Goal: Task Accomplishment & Management: Use online tool/utility

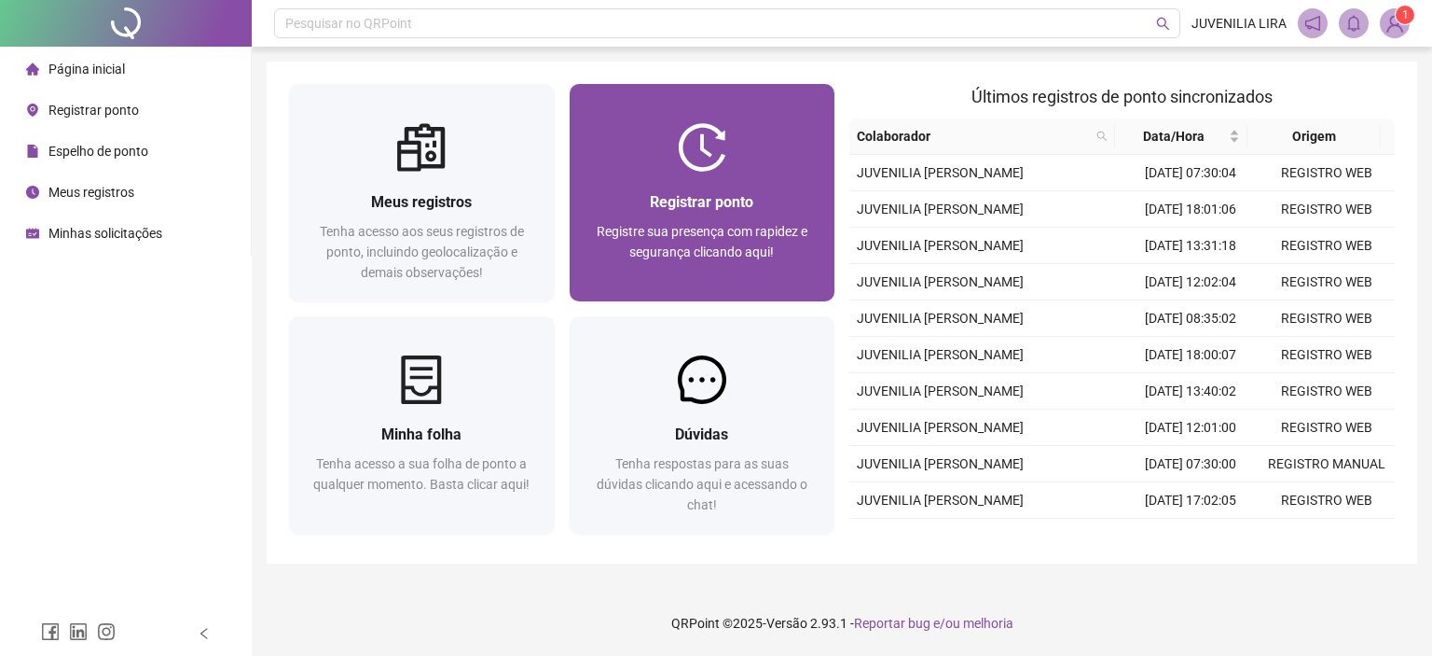
click at [623, 194] on div "Registrar ponto" at bounding box center [702, 201] width 221 height 23
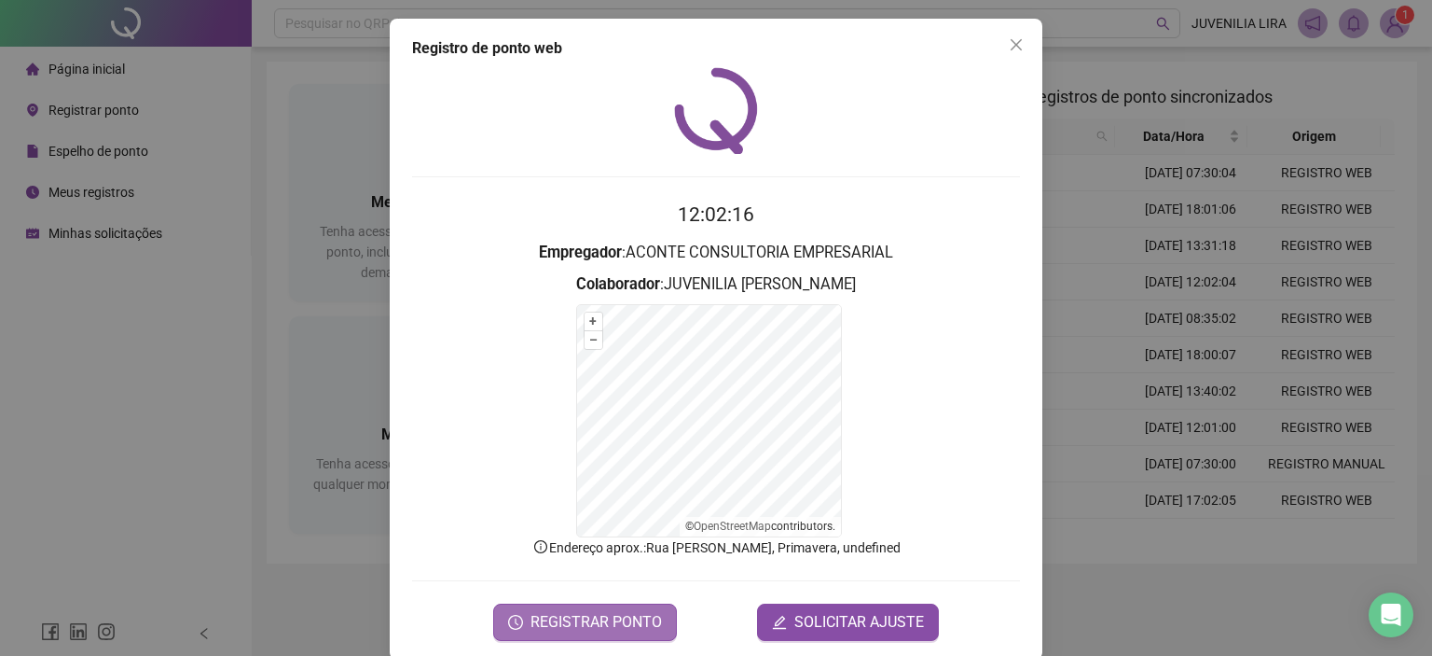
click at [515, 618] on icon "clock-circle" at bounding box center [515, 622] width 15 height 15
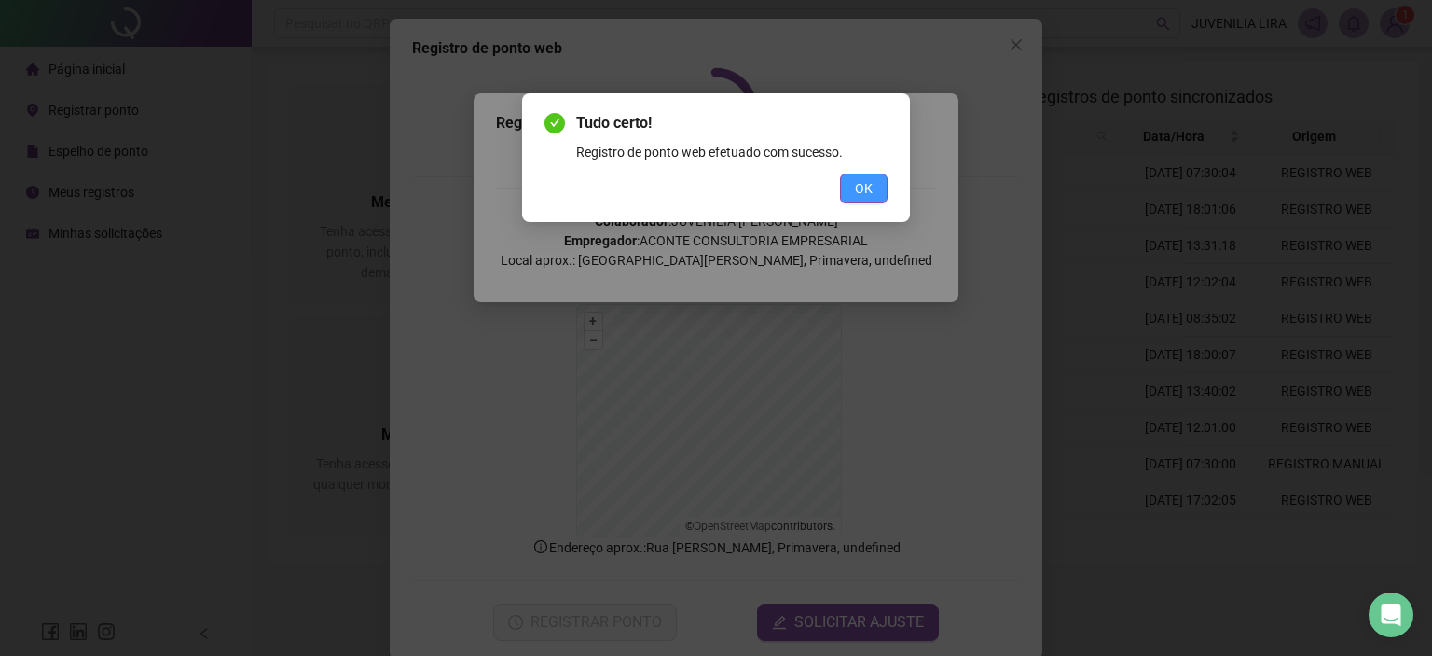
click at [865, 177] on button "OK" at bounding box center [864, 188] width 48 height 30
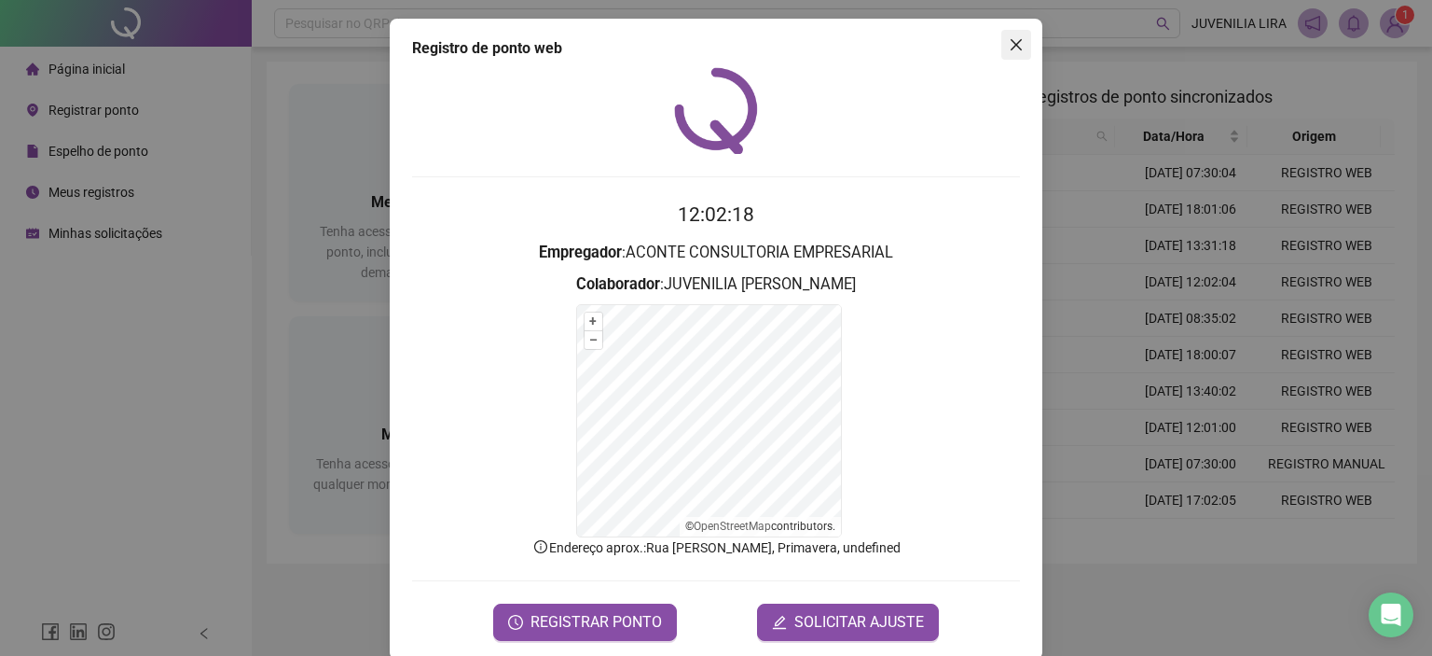
click at [1002, 51] on span "Close" at bounding box center [1017, 44] width 30 height 15
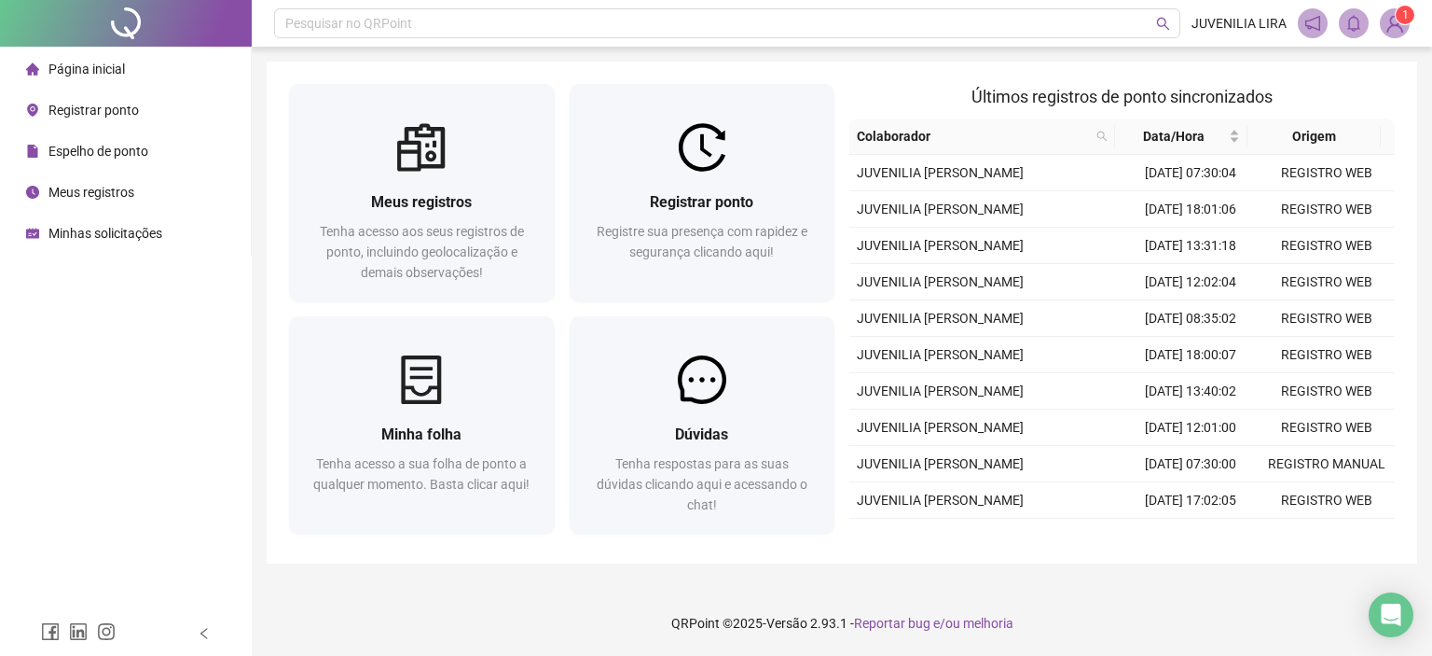
click at [1003, 47] on div "Pesquisar no QRPoint JUVENILIA LIRA 1 Meus registros Tenha acesso aos seus regi…" at bounding box center [842, 328] width 1181 height 656
